Goal: Task Accomplishment & Management: Manage account settings

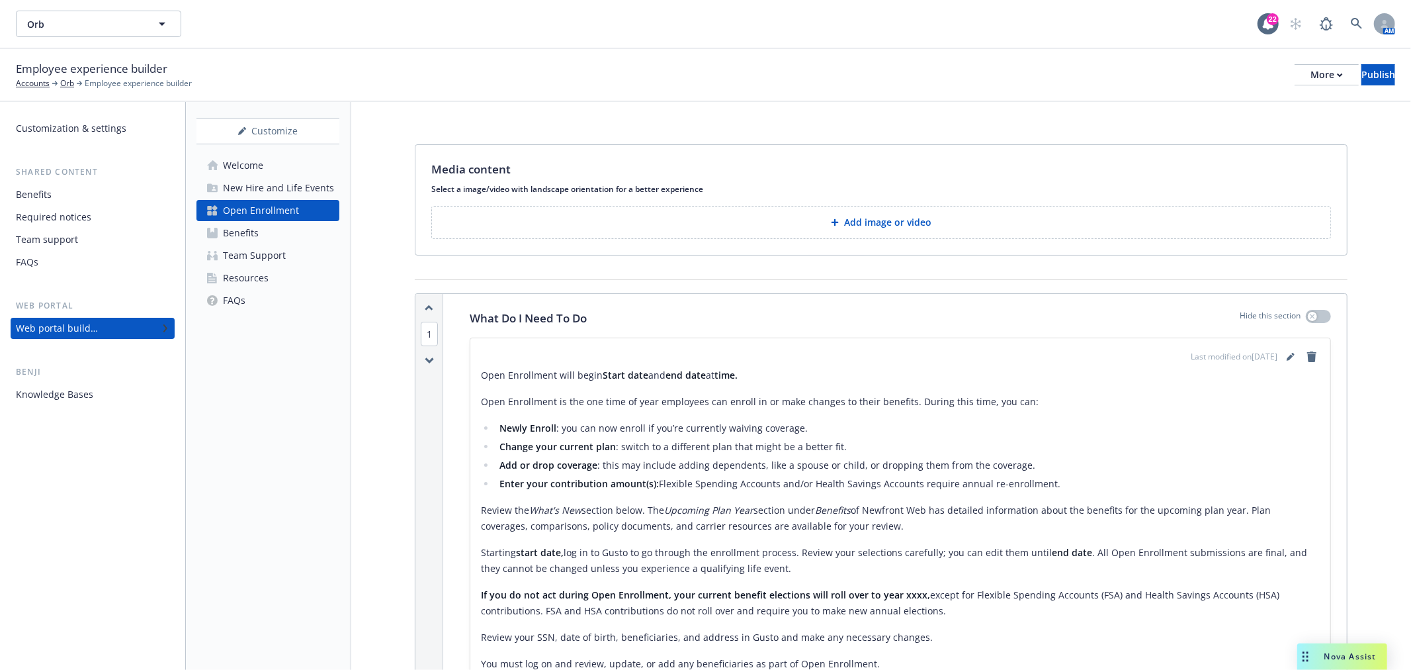
scroll to position [588, 0]
